Goal: Navigation & Orientation: Find specific page/section

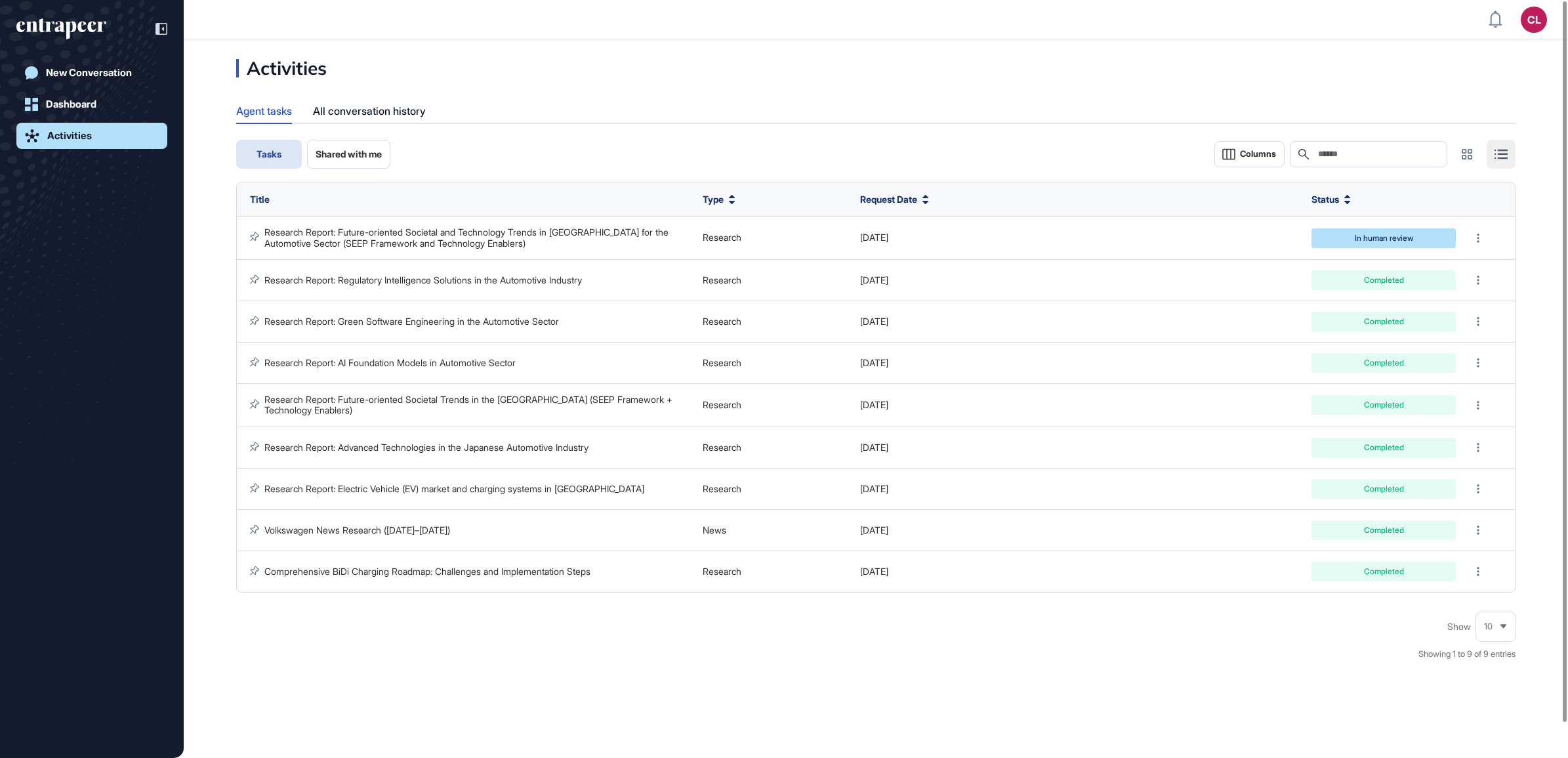
scroll to position [1, 1]
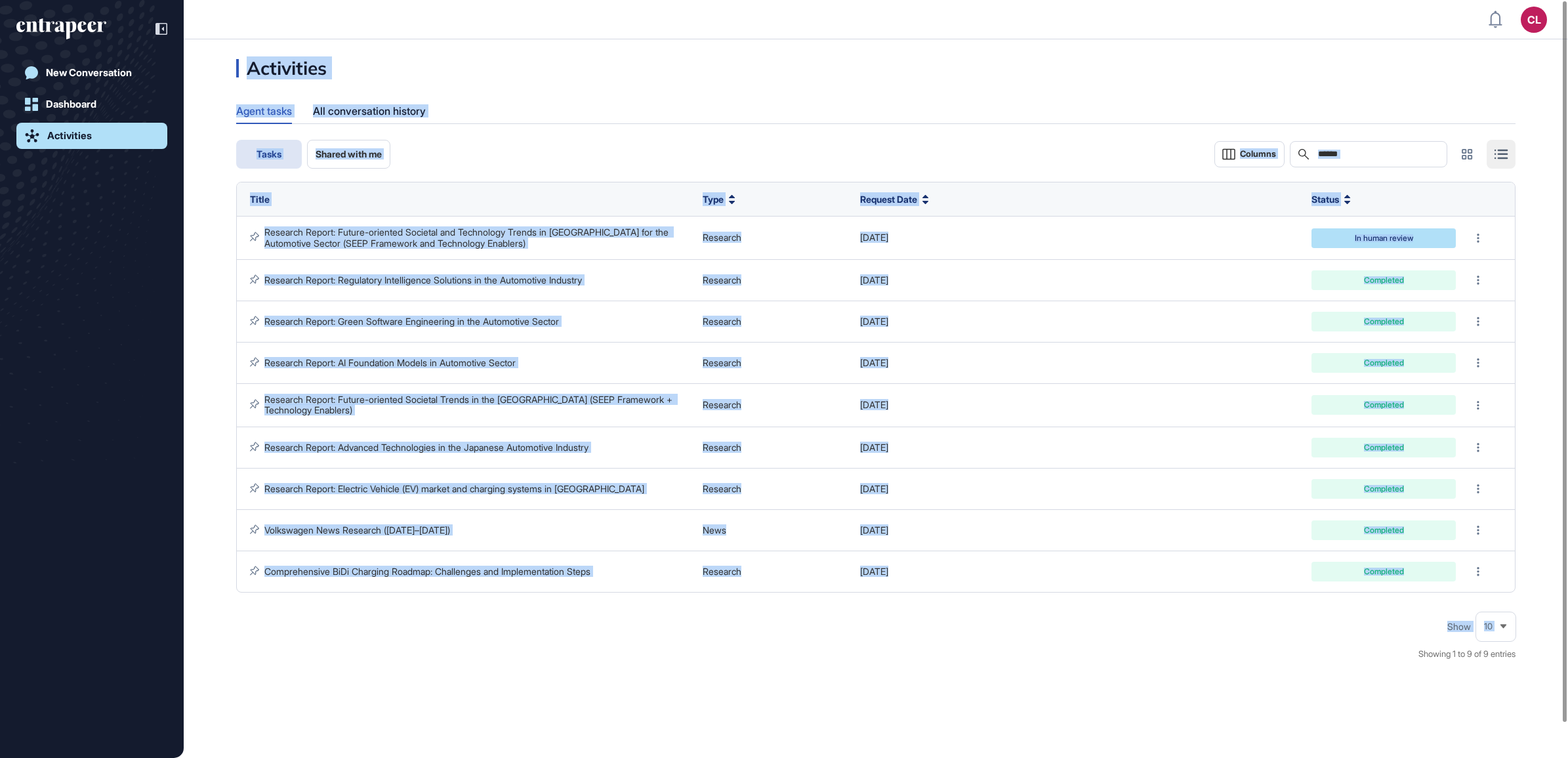
drag, startPoint x: 228, startPoint y: 67, endPoint x: 653, endPoint y: 645, distance: 717.4
click at [653, 645] on div "Activities Agent tasks All conversation history Tasks Shared with me Columns Se…" at bounding box center [876, 366] width 1384 height 614
drag, startPoint x: 653, startPoint y: 645, endPoint x: 642, endPoint y: 638, distance: 13.0
click at [642, 638] on div "Show 10 Showing 1 to 9 of 9 entries" at bounding box center [876, 643] width 1279 height 60
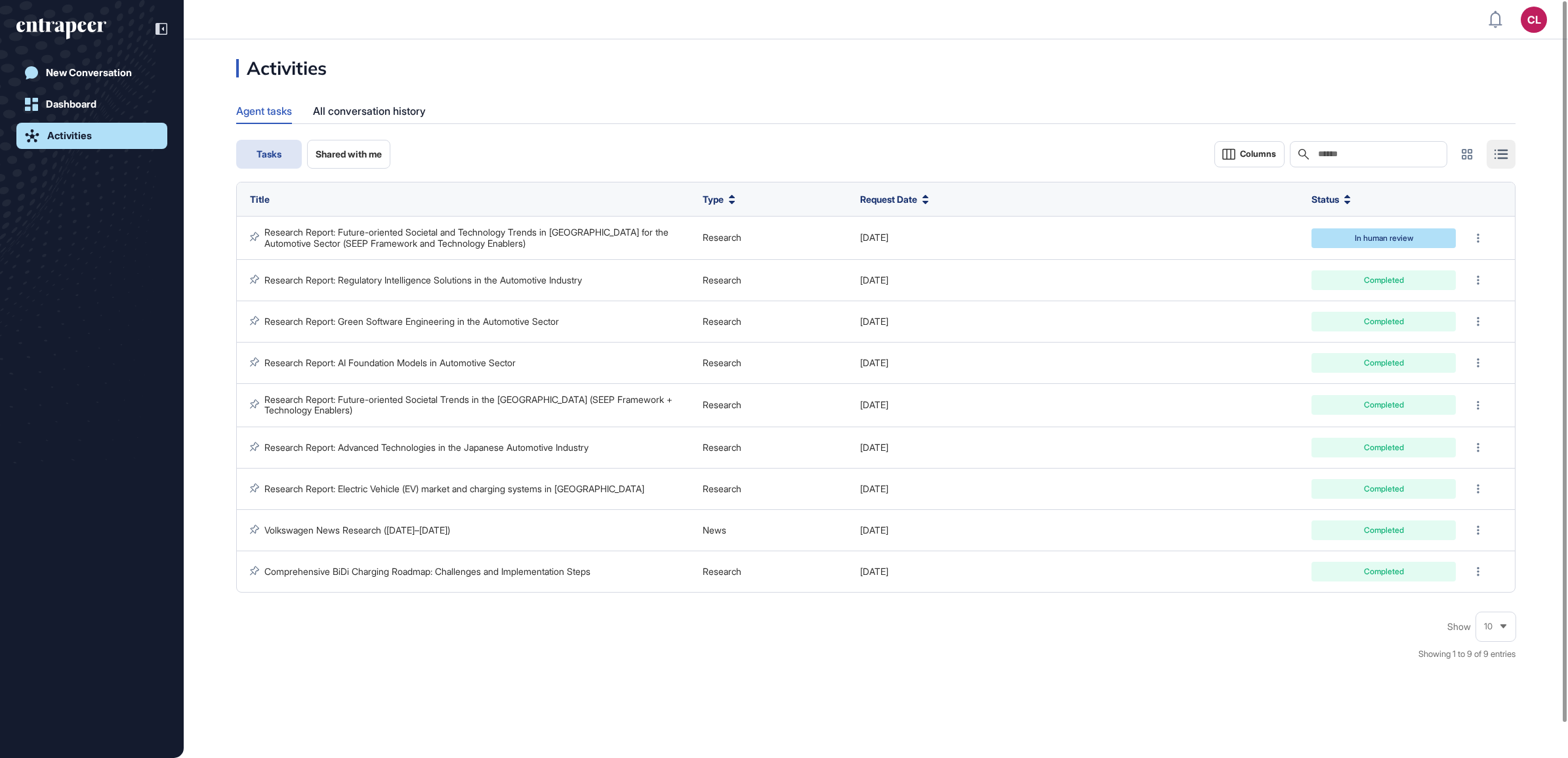
click at [563, 624] on div "Show 10 Showing 1 to 9 of 9 entries" at bounding box center [876, 643] width 1279 height 60
click at [387, 696] on div "Activities Agent tasks All conversation history Tasks Shared with me Columns Se…" at bounding box center [876, 399] width 1384 height 719
click at [704, 708] on div "Activities Agent tasks All conversation history Tasks Shared with me Columns Se…" at bounding box center [876, 399] width 1384 height 719
